Goal: Transaction & Acquisition: Purchase product/service

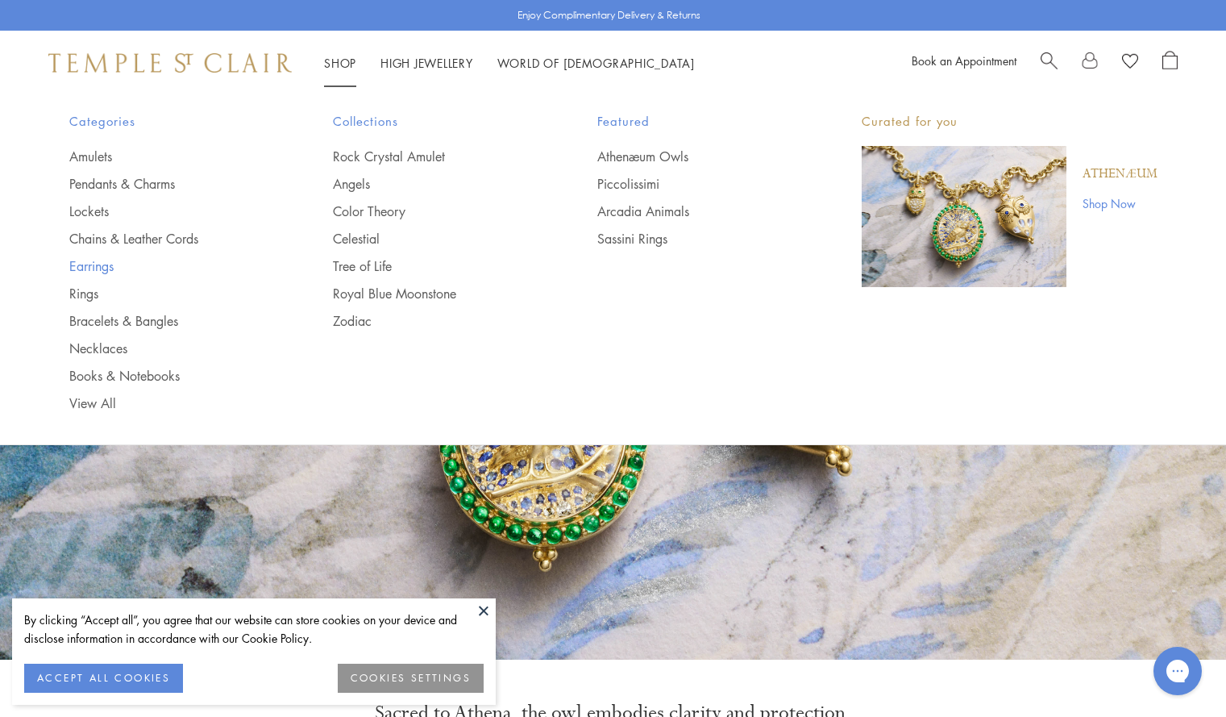
click at [81, 265] on link "Earrings" at bounding box center [169, 266] width 200 height 18
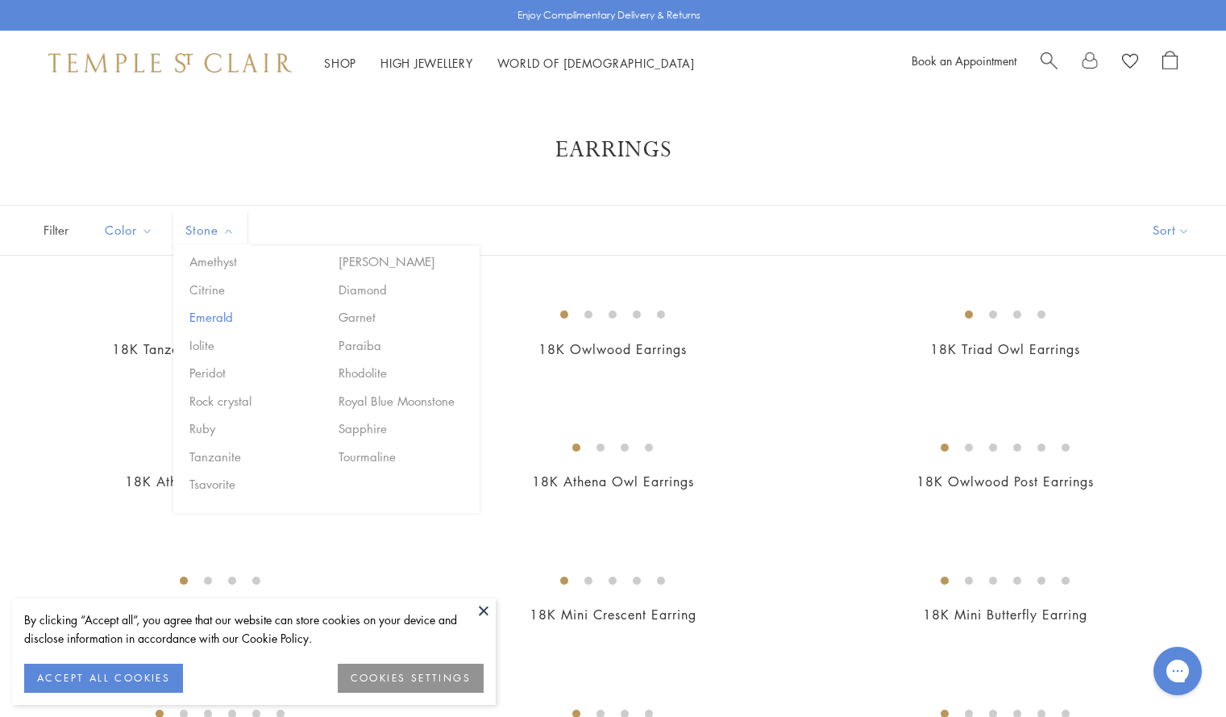
click at [211, 316] on button "Emerald" at bounding box center [253, 317] width 137 height 19
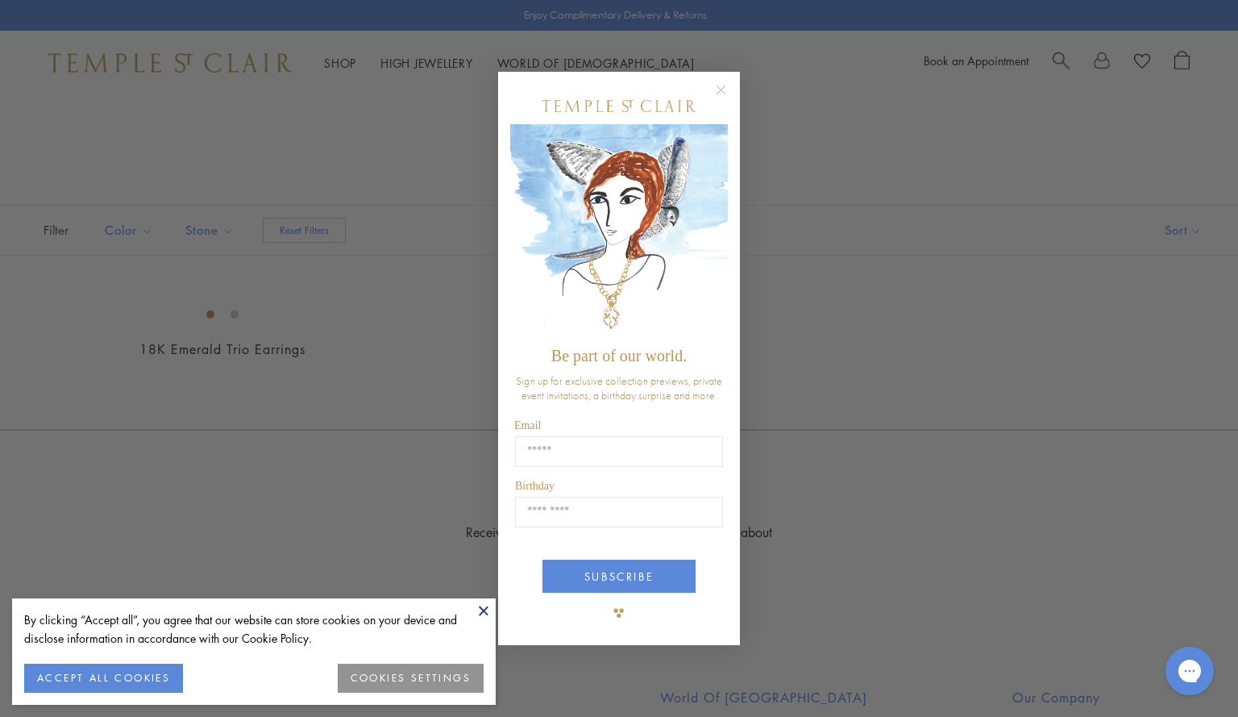
click at [481, 612] on button at bounding box center [484, 610] width 24 height 24
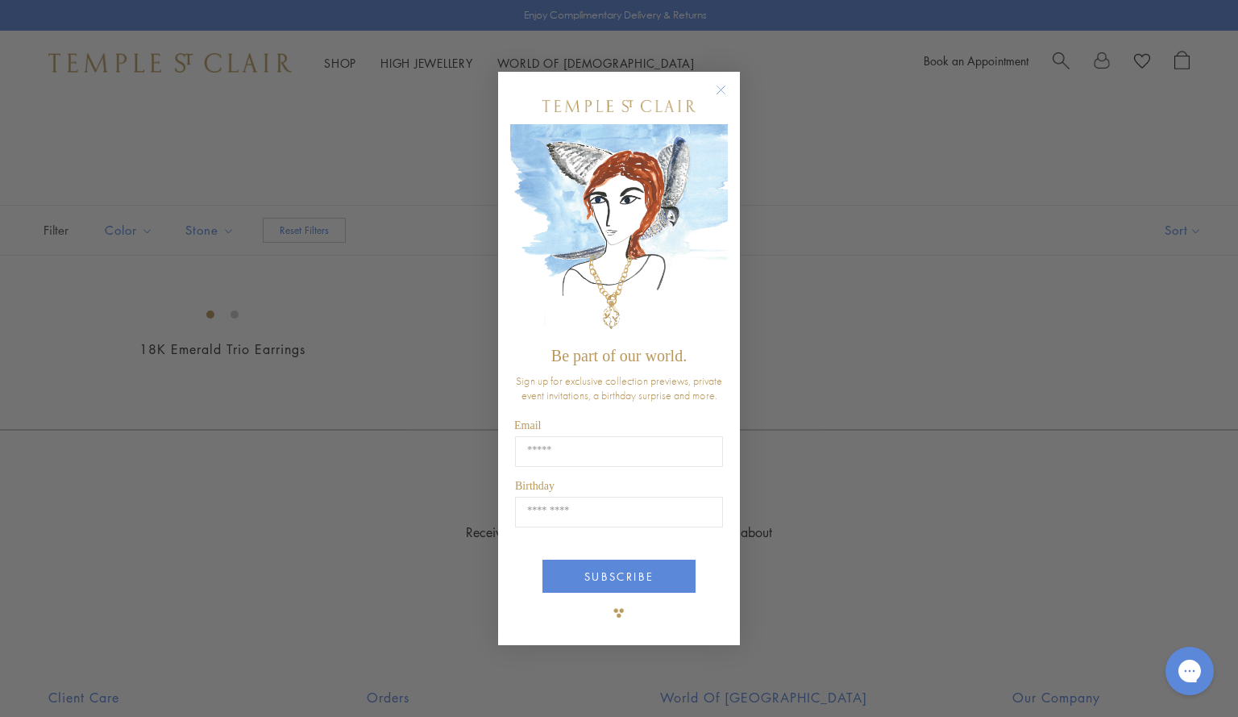
click at [725, 86] on circle "Close dialog" at bounding box center [721, 89] width 19 height 19
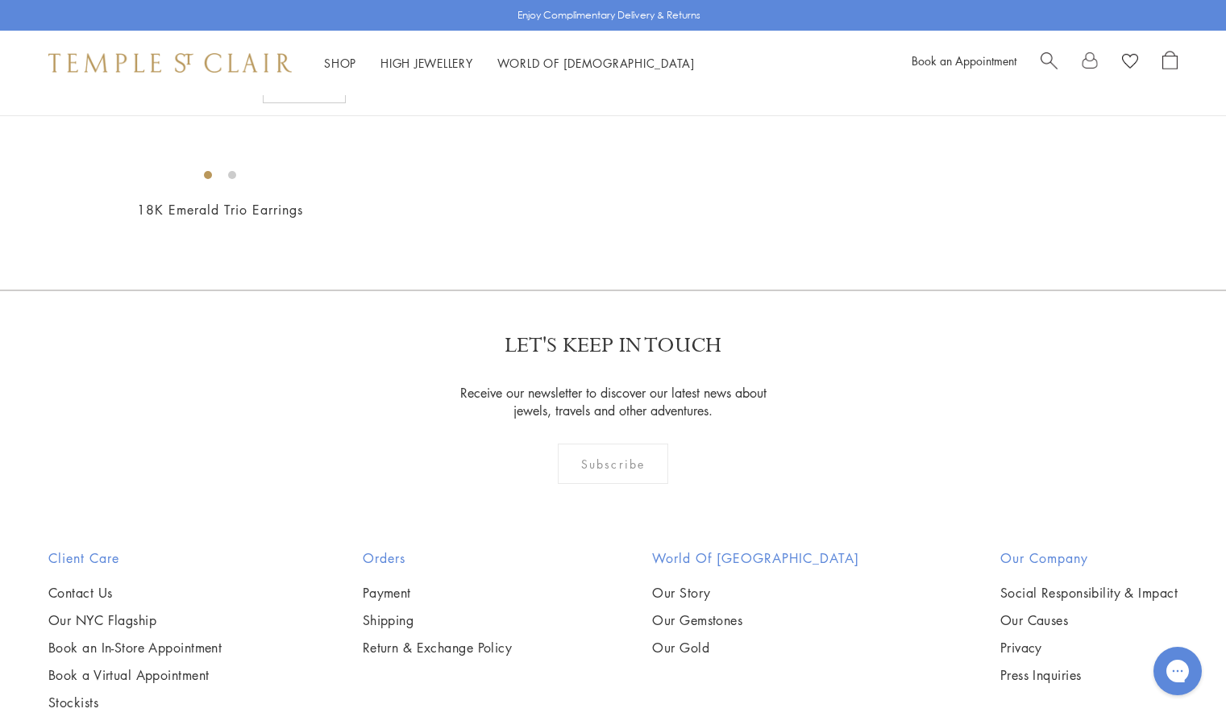
scroll to position [143, 0]
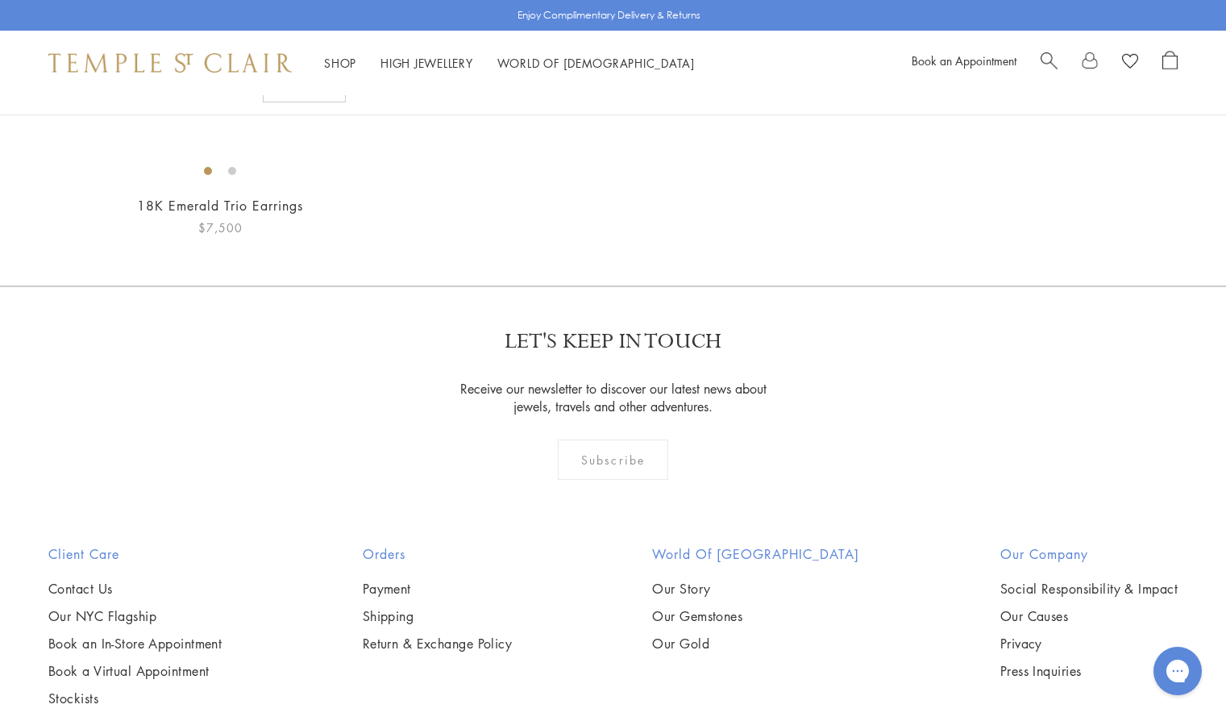
click at [0, 0] on img at bounding box center [0, 0] width 0 height 0
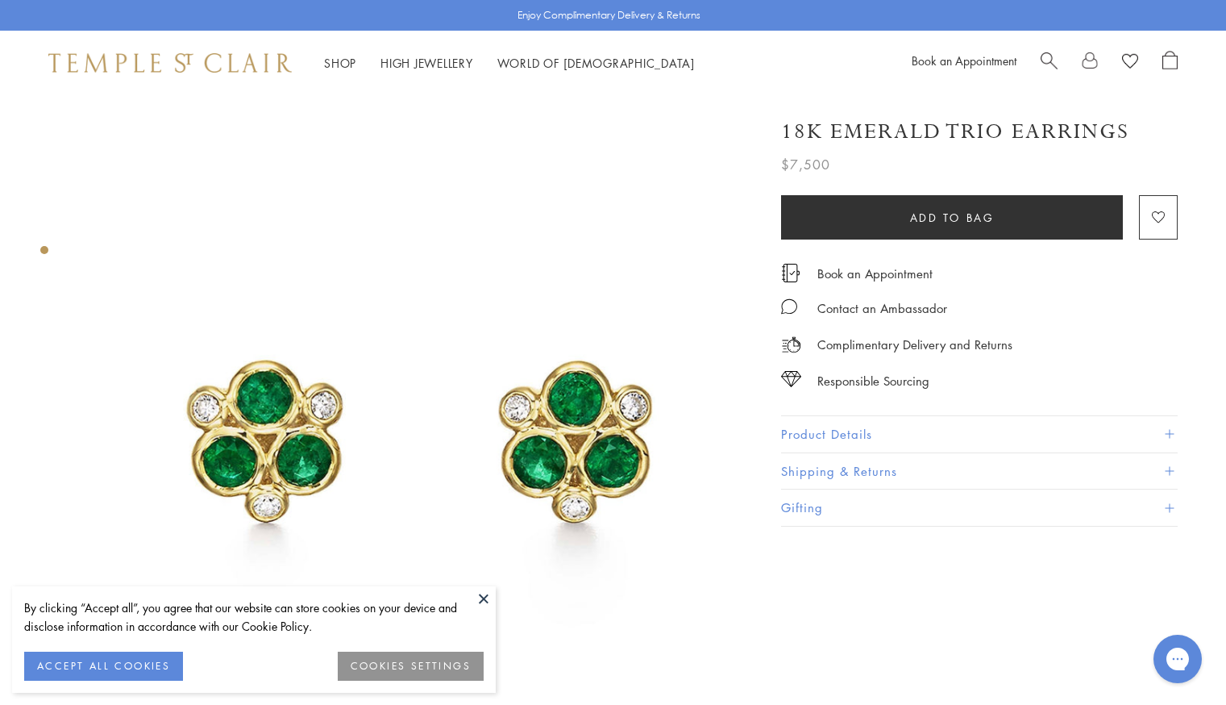
click at [484, 597] on button at bounding box center [484, 598] width 24 height 24
